Goal: Task Accomplishment & Management: Complete application form

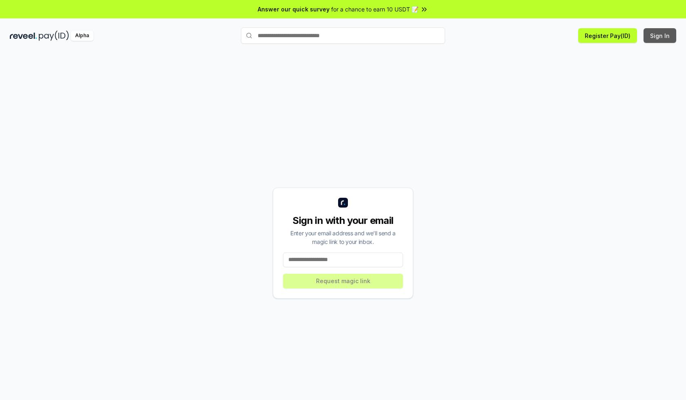
click at [660, 36] on button "Sign In" at bounding box center [659, 35] width 33 height 15
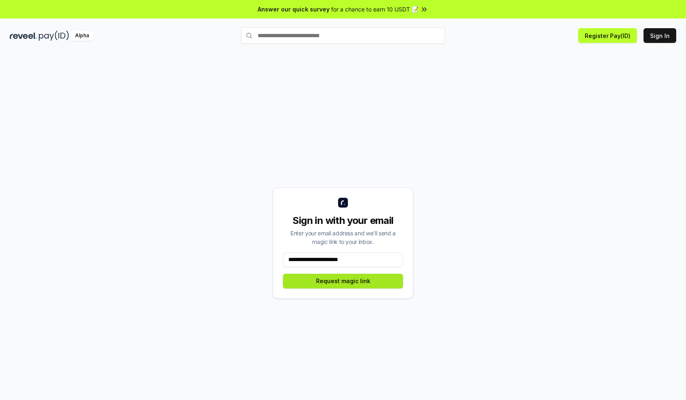
type input "**********"
click at [343, 280] on button "Request magic link" at bounding box center [343, 281] width 120 height 15
